Goal: Task Accomplishment & Management: Complete application form

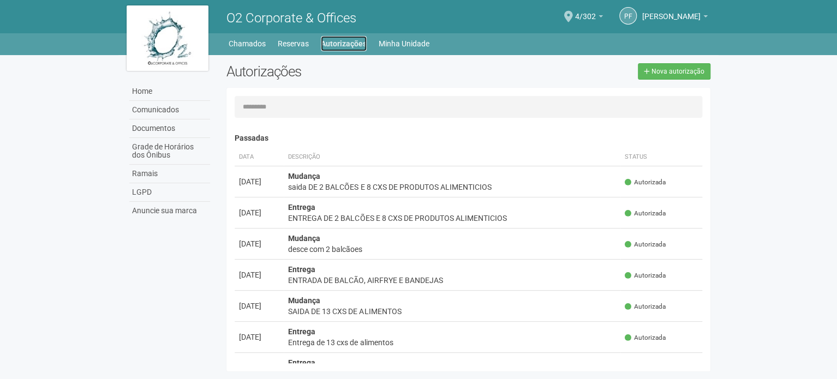
click at [354, 47] on link "Autorizações" at bounding box center [344, 43] width 46 height 15
click at [256, 47] on link "Chamados" at bounding box center [246, 43] width 37 height 15
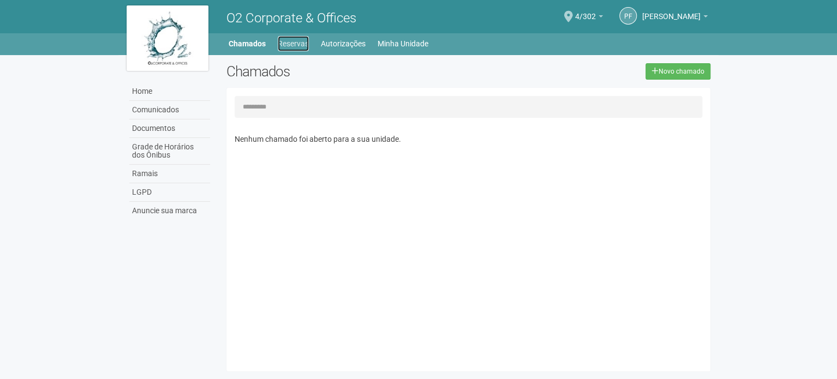
click at [291, 44] on link "Reservas" at bounding box center [293, 43] width 31 height 15
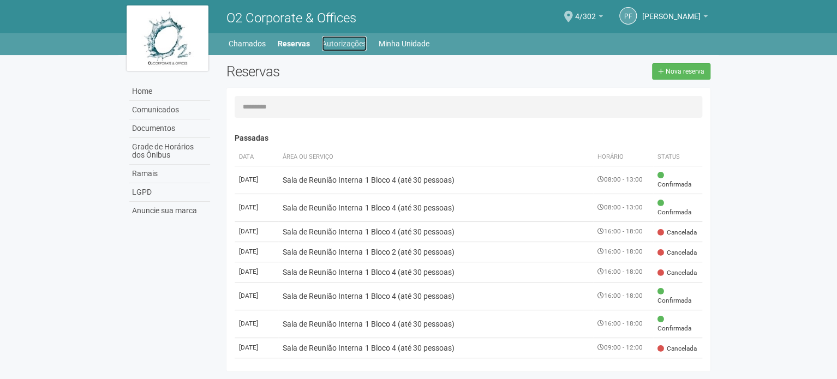
click at [327, 47] on link "Autorizações" at bounding box center [344, 43] width 45 height 15
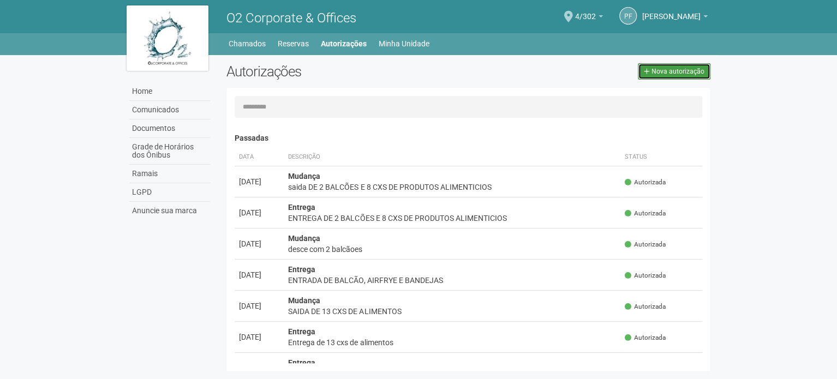
click at [696, 69] on span "Nova autorização" at bounding box center [677, 72] width 53 height 8
select select "**"
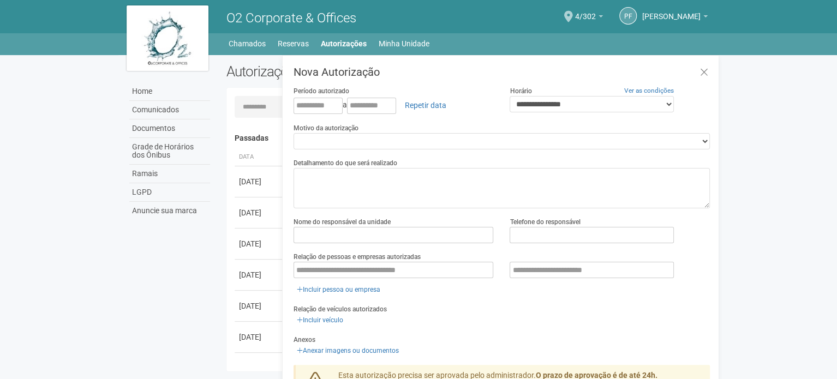
scroll to position [17, 0]
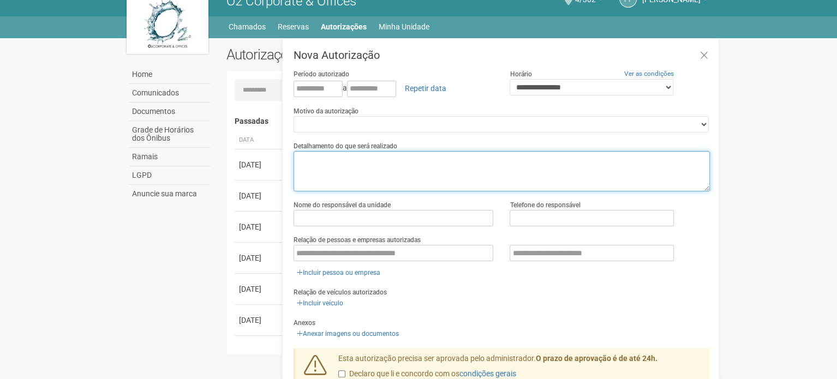
click at [395, 170] on textarea at bounding box center [501, 171] width 416 height 40
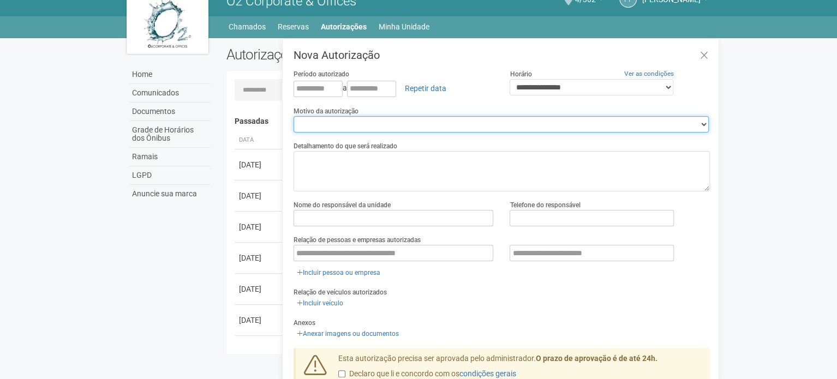
click at [338, 119] on select "**********" at bounding box center [500, 124] width 415 height 16
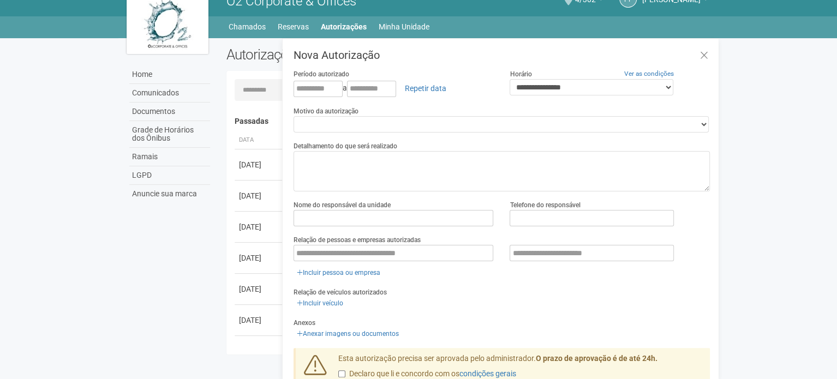
click at [451, 52] on h3 "Nova Autorização" at bounding box center [501, 55] width 416 height 11
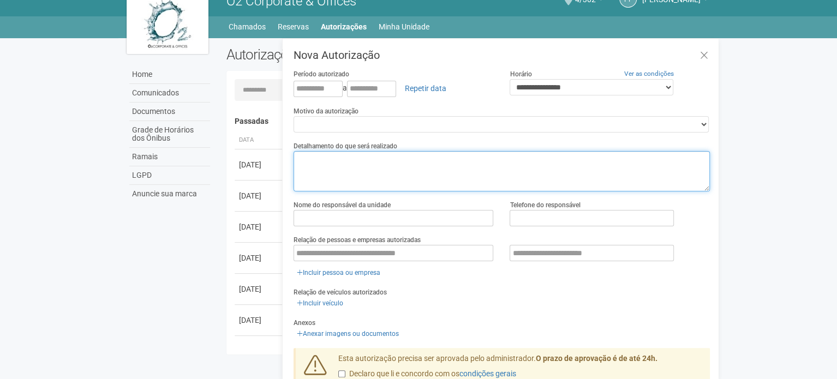
click at [391, 167] on textarea at bounding box center [501, 171] width 416 height 40
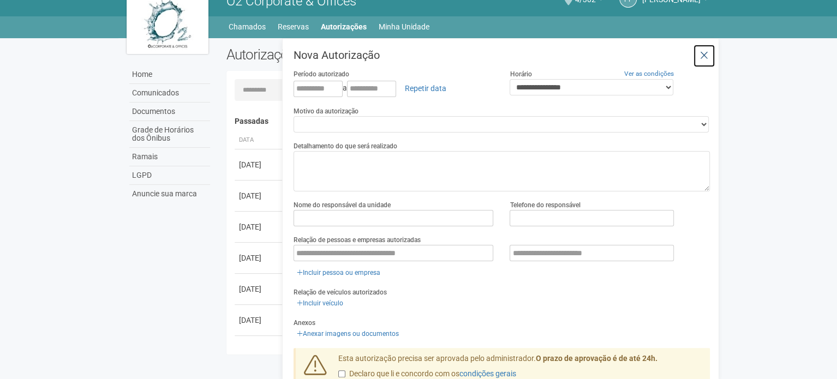
click at [703, 51] on icon at bounding box center [704, 55] width 8 height 11
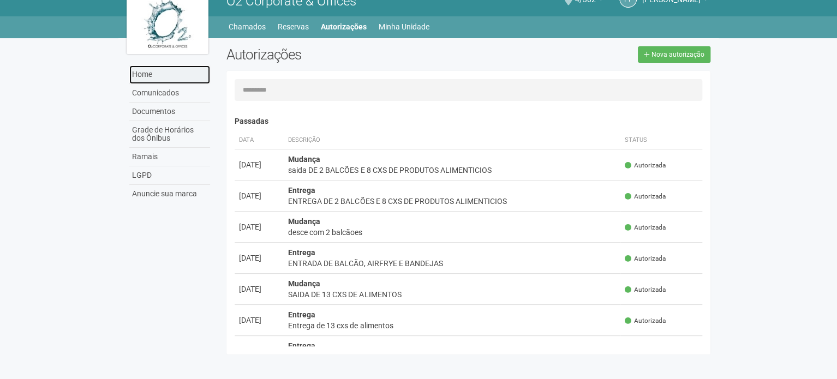
click at [172, 76] on link "Home" at bounding box center [169, 74] width 81 height 19
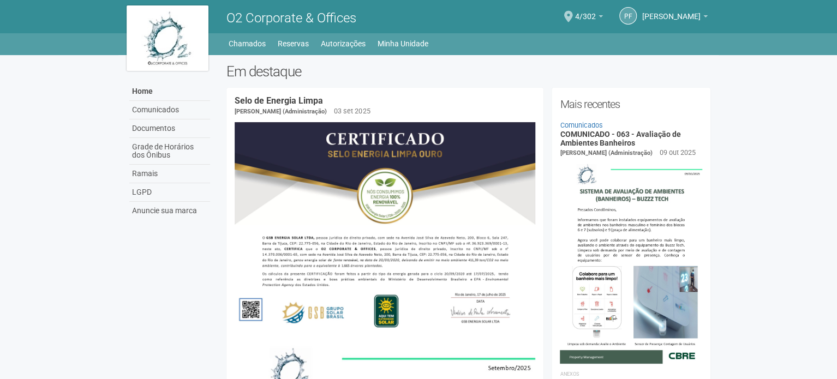
click at [190, 20] on img at bounding box center [168, 37] width 82 height 65
